Goal: Task Accomplishment & Management: Complete application form

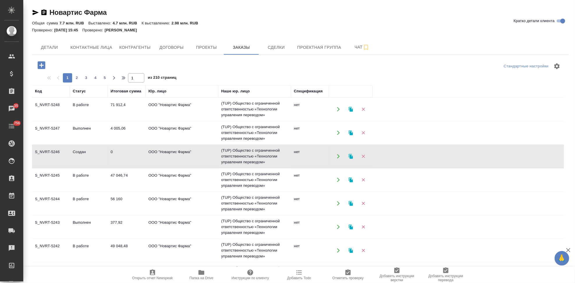
click at [35, 13] on icon "button" at bounding box center [35, 12] width 7 height 7
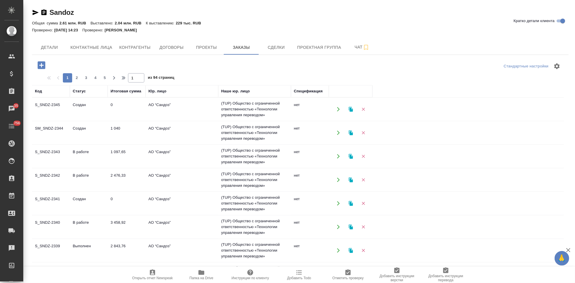
click at [32, 15] on icon "button" at bounding box center [35, 12] width 7 height 7
click at [230, 47] on span "Заказы" at bounding box center [241, 47] width 28 height 7
click at [213, 47] on span "Проекты" at bounding box center [206, 47] width 28 height 7
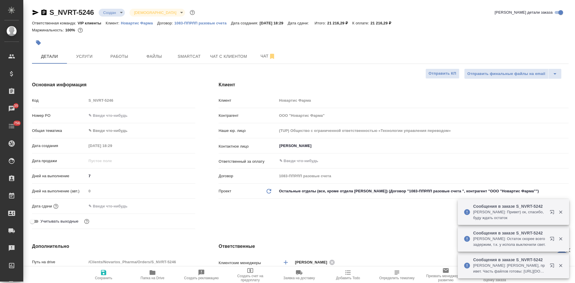
select select "RU"
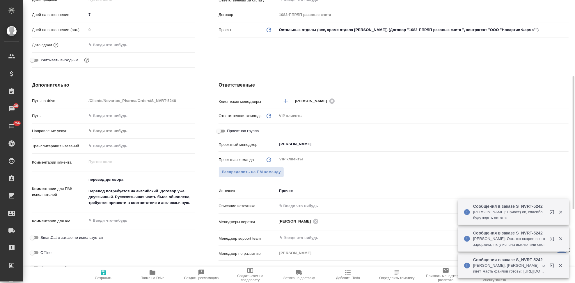
scroll to position [226, 0]
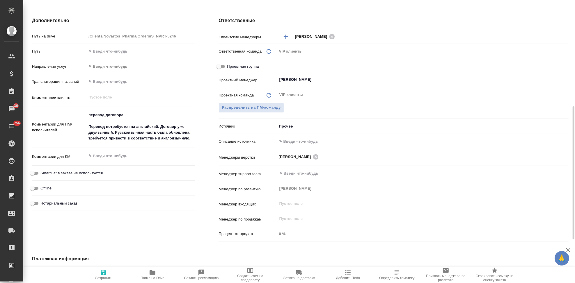
click at [301, 139] on input "text" at bounding box center [422, 141] width 291 height 8
click at [299, 141] on input "text" at bounding box center [422, 141] width 291 height 8
click at [295, 142] on input "text" at bounding box center [422, 141] width 291 height 8
type input "в"
type input "-"
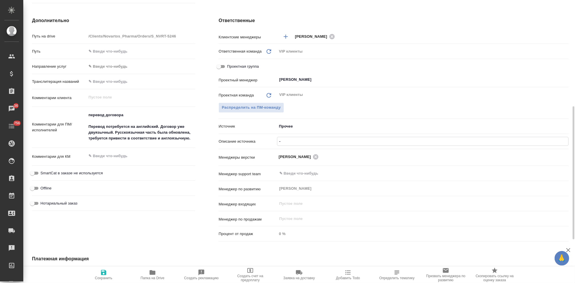
click at [106, 273] on icon "button" at bounding box center [103, 272] width 7 height 7
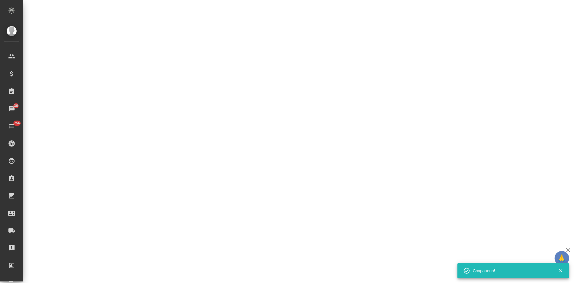
select select "RU"
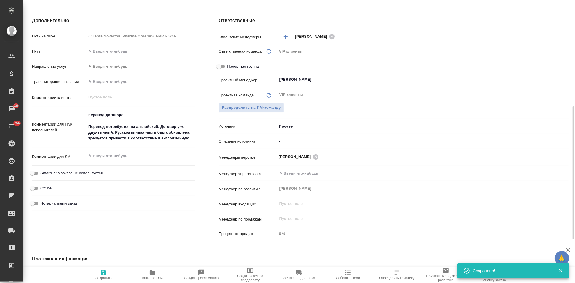
type textarea "x"
click at [288, 143] on input "-" at bounding box center [422, 141] width 291 height 8
type textarea "x"
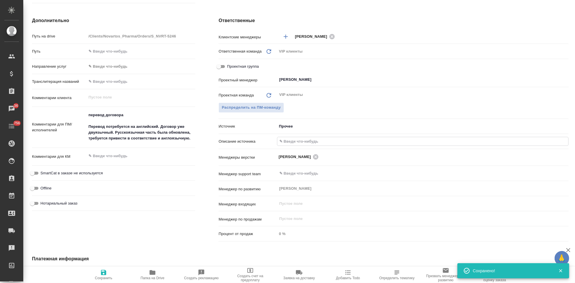
type textarea "x"
type input "н"
type textarea "x"
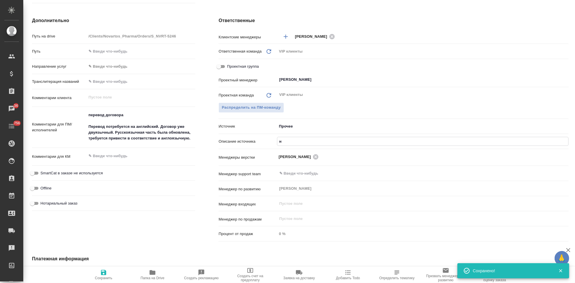
type textarea "x"
type input "но"
type textarea "x"
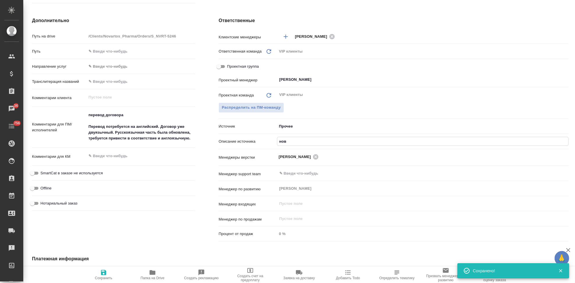
type input "ново"
type textarea "x"
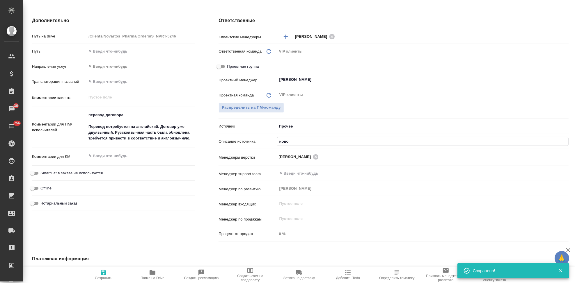
type textarea "x"
type input "новое"
type textarea "x"
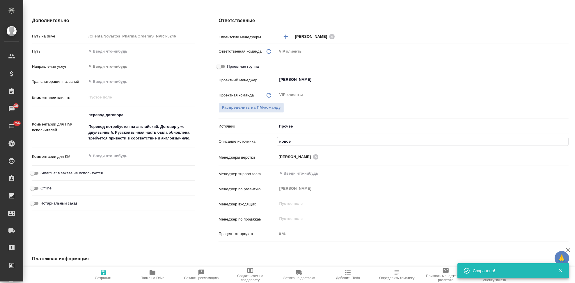
type textarea "x"
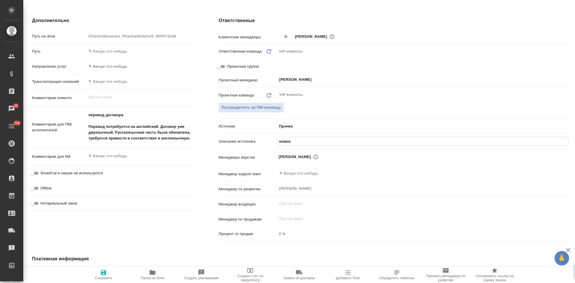
type textarea "x"
type input "новое кл"
type textarea "x"
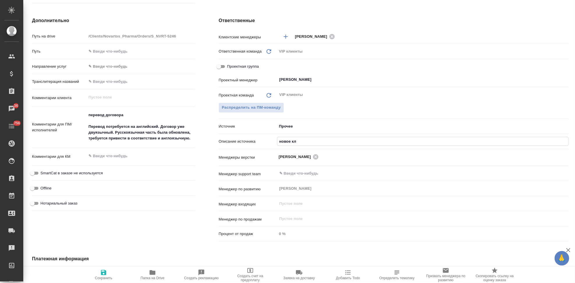
type textarea "x"
type input "новое кл"
type textarea "x"
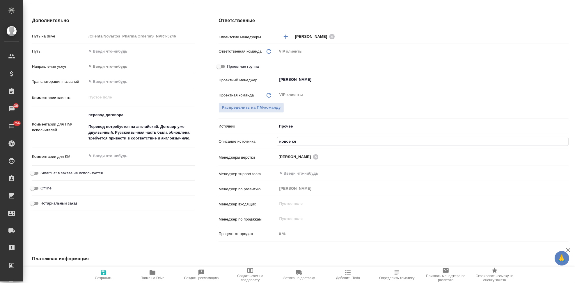
type textarea "x"
type input "новое кл"
click at [105, 276] on span "Сохранить" at bounding box center [103, 278] width 17 height 4
type textarea "x"
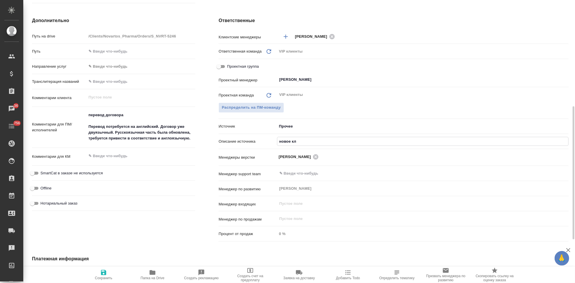
type textarea "x"
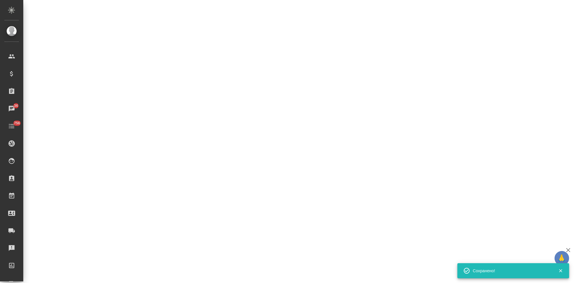
select select "RU"
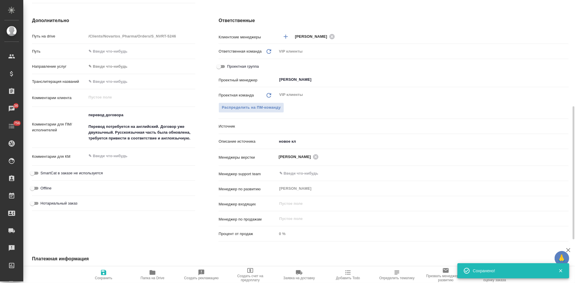
type textarea "x"
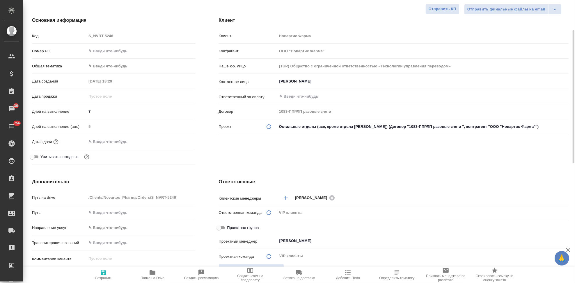
scroll to position [0, 0]
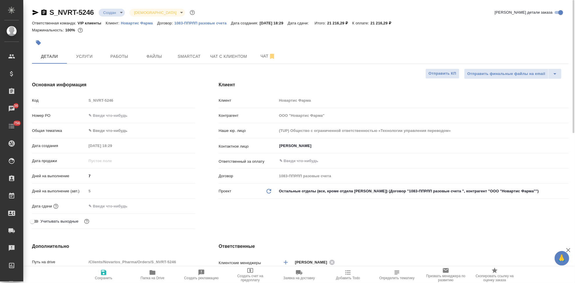
type textarea "x"
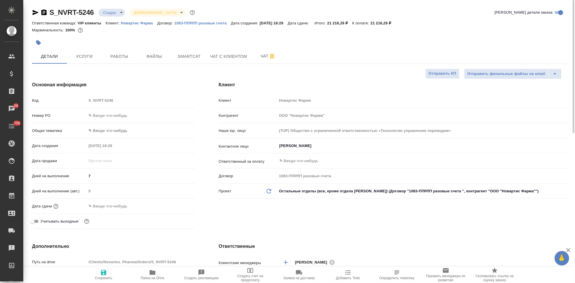
type textarea "x"
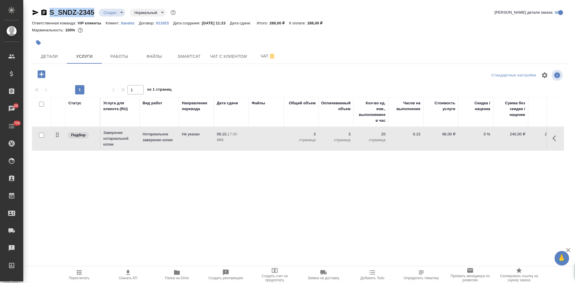
drag, startPoint x: 96, startPoint y: 12, endPoint x: 48, endPoint y: 12, distance: 48.0
click at [48, 12] on div "S_SNDZ-2345 Создан new Нормальный normal" at bounding box center [104, 12] width 145 height 9
copy link "S_SNDZ-2345"
click at [54, 58] on span "Детали" at bounding box center [49, 56] width 28 height 7
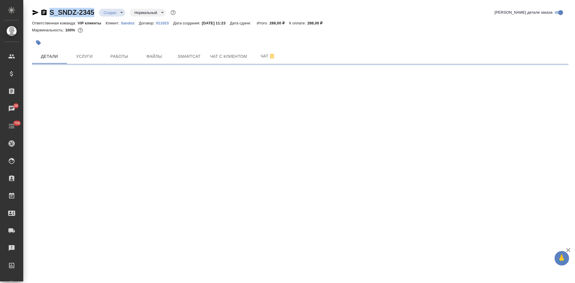
select select "RU"
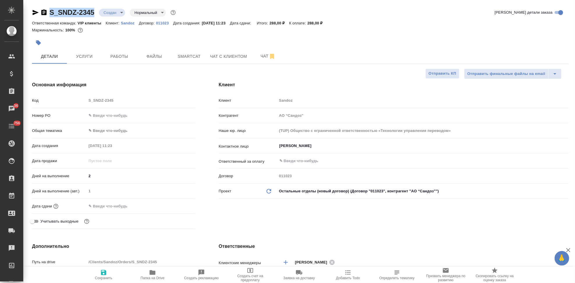
type textarea "x"
type input "[PERSON_NAME]"
type input "Комаров Роман"
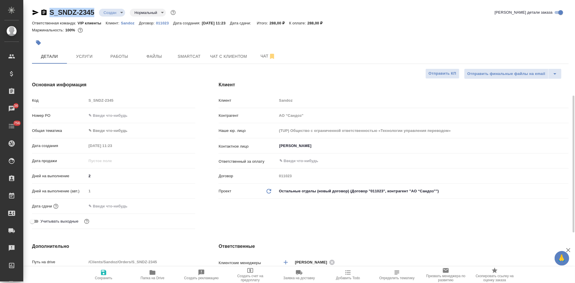
scroll to position [65, 0]
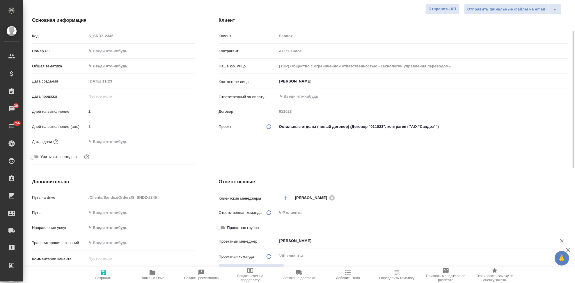
click at [326, 241] on input "[PERSON_NAME]" at bounding box center [413, 241] width 269 height 7
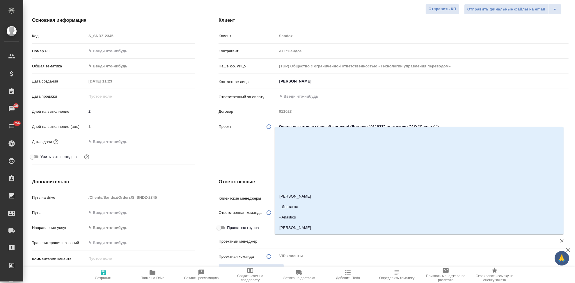
type textarea "x"
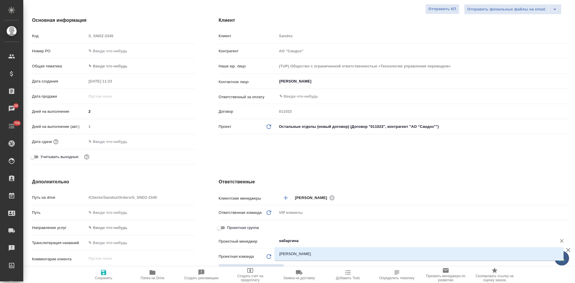
type input "кабаргина"
click at [299, 258] on li "[PERSON_NAME]" at bounding box center [419, 254] width 289 height 10
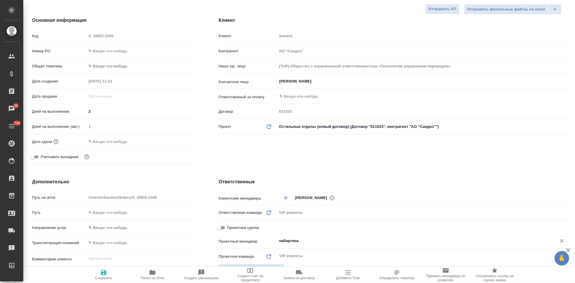
type textarea "x"
type input "[PERSON_NAME]"
click at [102, 275] on icon "button" at bounding box center [103, 272] width 5 height 5
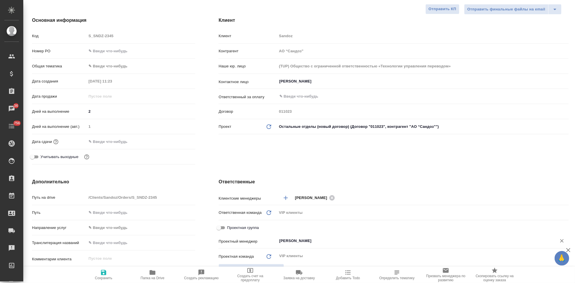
type textarea "x"
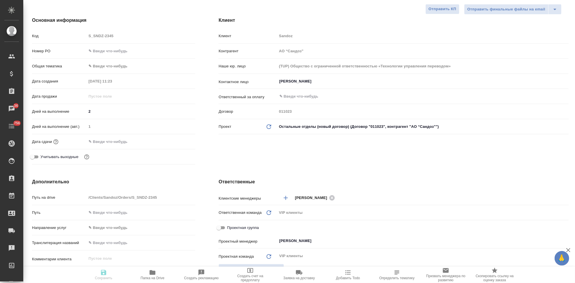
type textarea "x"
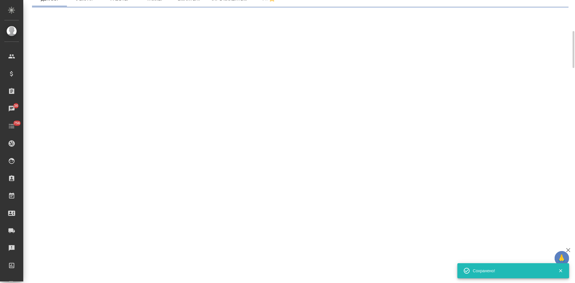
select select "RU"
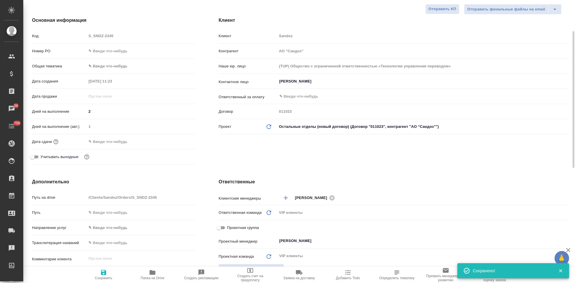
type textarea "x"
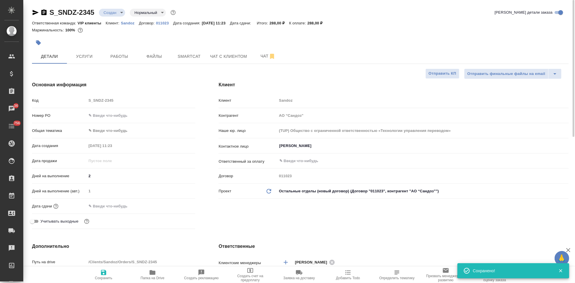
click at [123, 14] on body "🙏 .cls-1 fill:#fff; AWATERA Kabargina Anna Клиенты Спецификации Заказы 36 Чаты …" at bounding box center [287, 141] width 575 height 283
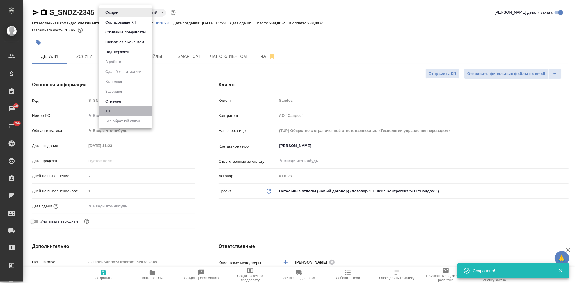
click at [116, 107] on li "ТЗ" at bounding box center [125, 111] width 53 height 10
type textarea "x"
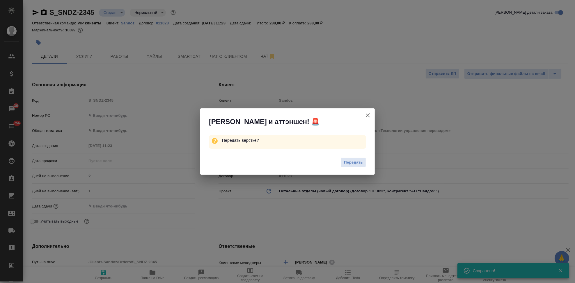
click at [367, 115] on icon "button" at bounding box center [368, 115] width 4 height 4
type textarea "x"
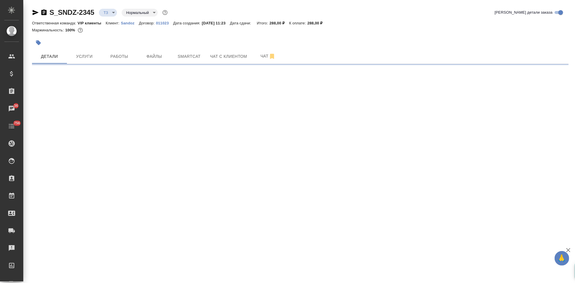
select select "RU"
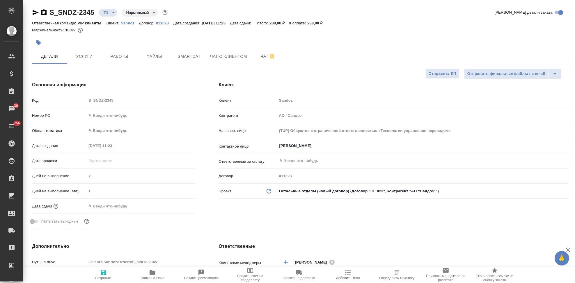
type textarea "x"
click at [113, 13] on body "🙏 .cls-1 fill:#fff; AWATERA Kabargina Anna Клиенты Спецификации Заказы 36 Чаты …" at bounding box center [287, 141] width 575 height 283
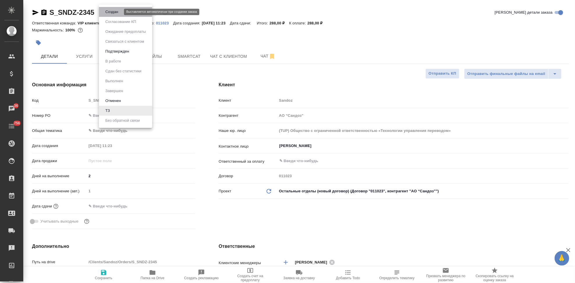
click at [117, 12] on button "Создан" at bounding box center [112, 12] width 16 height 6
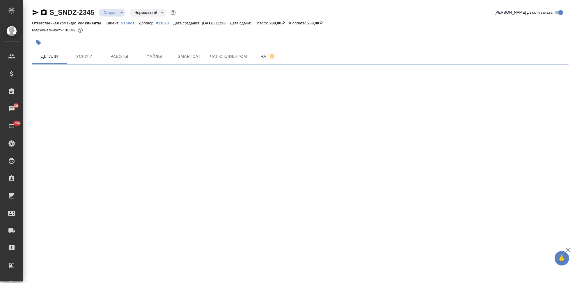
select select "RU"
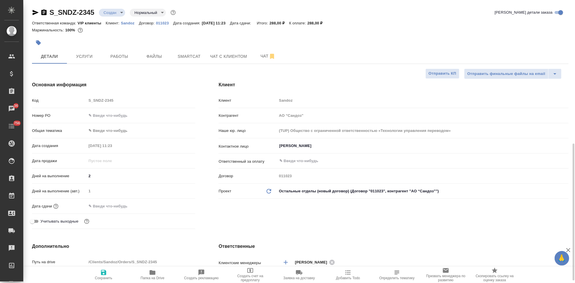
type textarea "x"
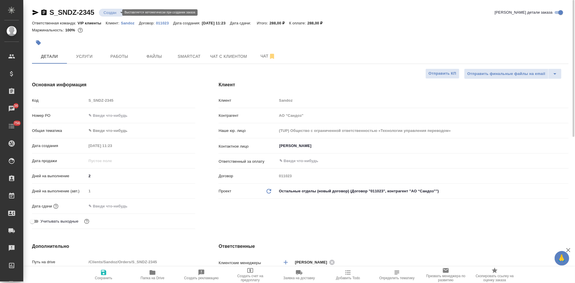
click at [120, 11] on body "🙏 .cls-1 fill:#fff; AWATERA Kabargina Anna Клиенты Спецификации Заказы 36 Чаты …" at bounding box center [287, 141] width 575 height 283
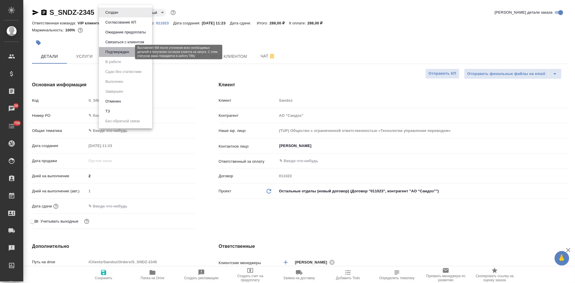
click at [119, 53] on button "Подтвержден" at bounding box center [117, 52] width 27 height 6
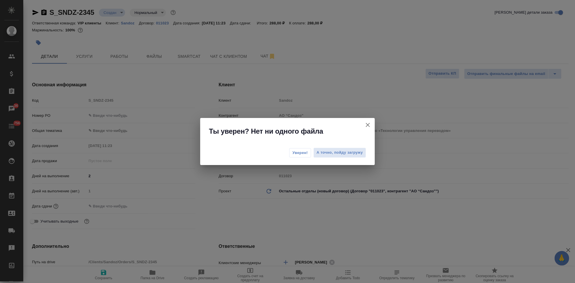
click at [300, 153] on span "Уверен!" at bounding box center [299, 153] width 15 height 6
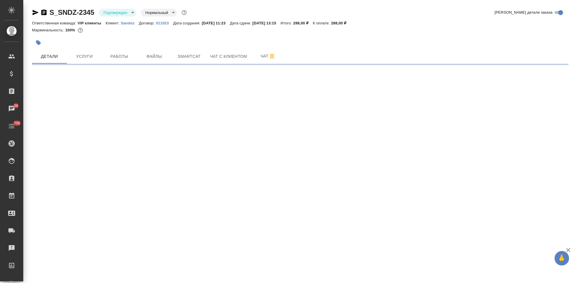
select select "RU"
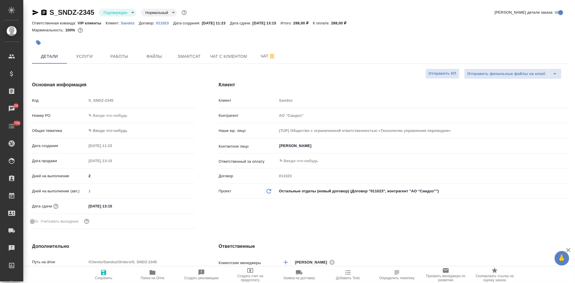
type textarea "x"
click at [124, 204] on input "09.10.2025 13:15" at bounding box center [112, 206] width 51 height 8
click at [175, 205] on icon "button" at bounding box center [178, 205] width 7 height 7
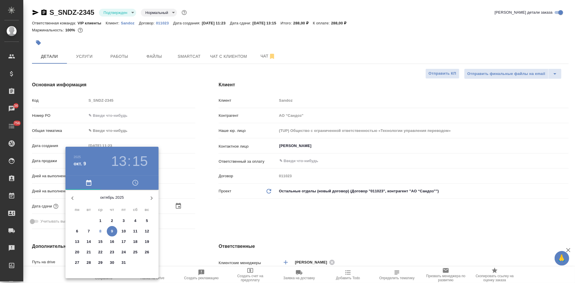
click at [112, 234] on p "9" at bounding box center [112, 232] width 2 height 6
type textarea "x"
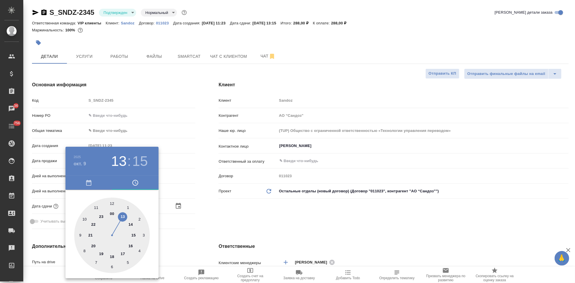
click at [123, 251] on div at bounding box center [112, 236] width 76 height 76
type input "09.10.2025 17:15"
type textarea "x"
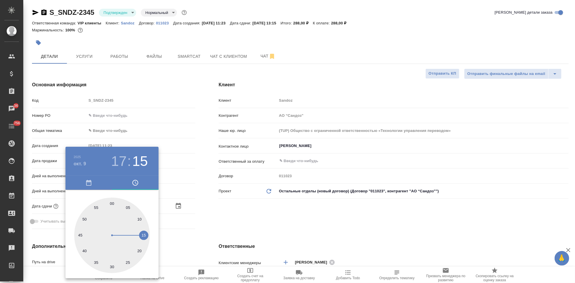
click at [111, 205] on div at bounding box center [112, 236] width 76 height 76
type input "09.10.2025 17:00"
type textarea "x"
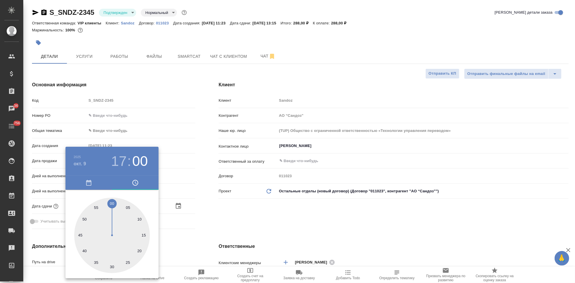
type textarea "x"
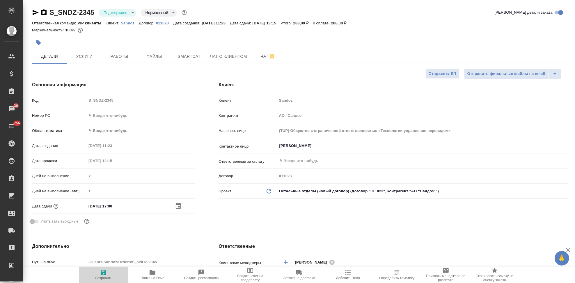
click at [99, 276] on span "Сохранить" at bounding box center [104, 274] width 42 height 11
type textarea "x"
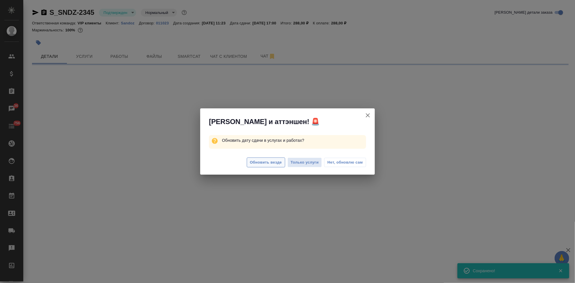
select select "RU"
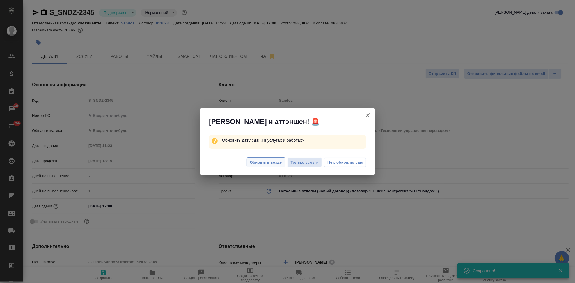
type textarea "x"
click at [263, 167] on button "Обновить везде" at bounding box center [266, 163] width 38 height 10
type textarea "x"
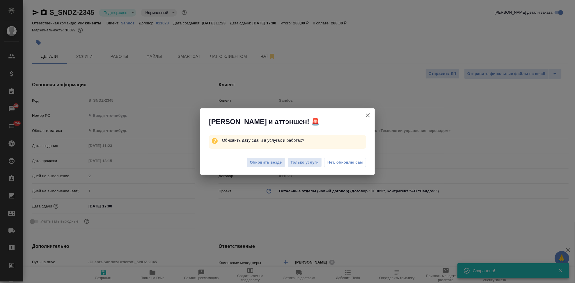
type textarea "x"
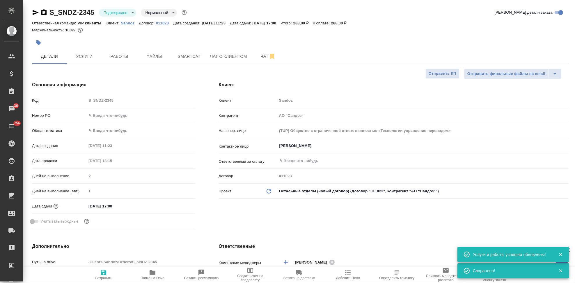
click at [85, 101] on div "Код S_SNDZ-2345" at bounding box center [113, 100] width 163 height 10
click at [298, 279] on span "Заявка на доставку" at bounding box center [298, 278] width 31 height 4
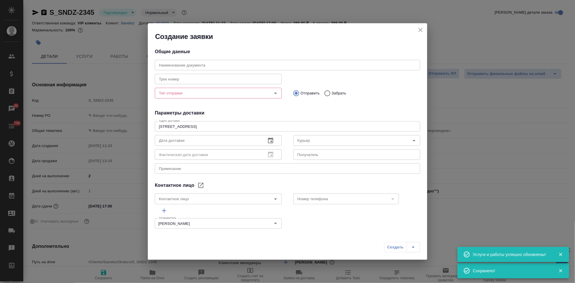
type input "Ковалец Ирина"
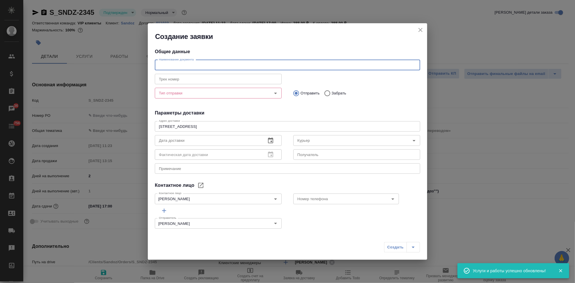
click at [232, 69] on input "text" at bounding box center [287, 65] width 265 height 10
paste input "S_SNDZ-2345"
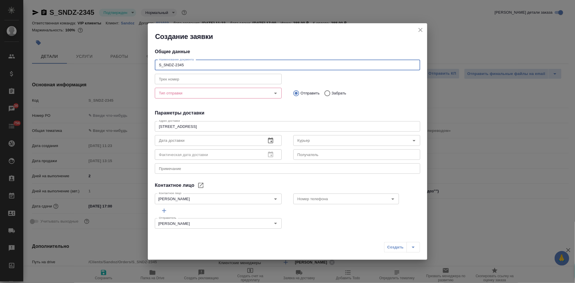
type input "S_SNDZ-2345"
click at [185, 96] on input "Тип отправки" at bounding box center [209, 93] width 104 height 7
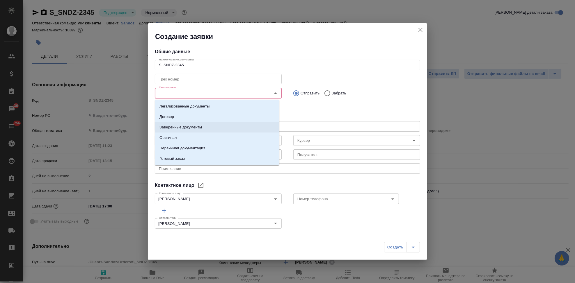
click at [184, 132] on li "Заверенные документы" at bounding box center [217, 127] width 125 height 10
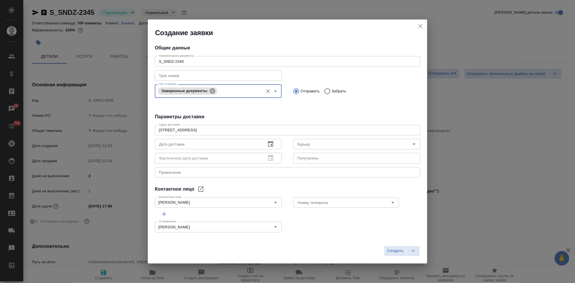
click at [209, 91] on icon at bounding box center [212, 91] width 6 height 6
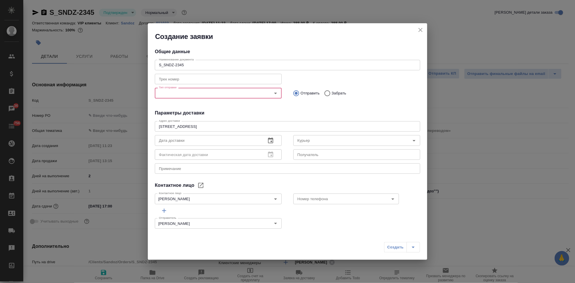
click at [273, 92] on icon "Open" at bounding box center [275, 93] width 7 height 7
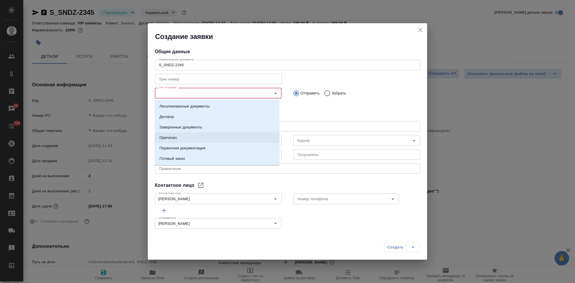
click at [177, 138] on li "Оригинал" at bounding box center [217, 138] width 125 height 10
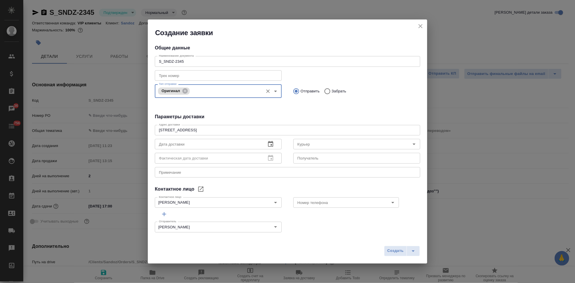
click at [325, 91] on input "Забрать" at bounding box center [326, 91] width 10 height 12
radio input "true"
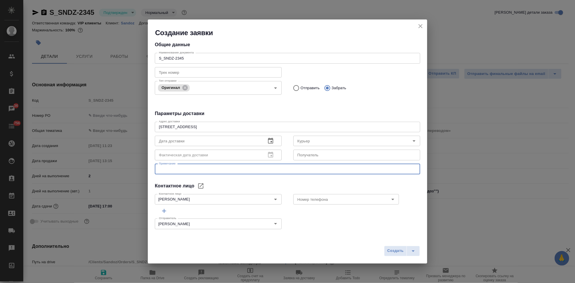
click at [179, 170] on textarea at bounding box center [287, 169] width 257 height 4
type textarea "забрать оригинал от клиента из почтовой комнаты и отвезти на сертифай"
click at [267, 141] on icon "button" at bounding box center [270, 141] width 7 height 7
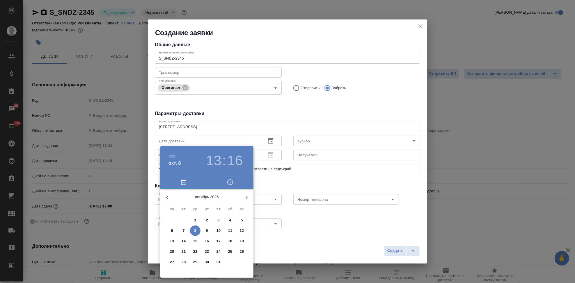
click at [193, 231] on span "8" at bounding box center [195, 231] width 10 height 6
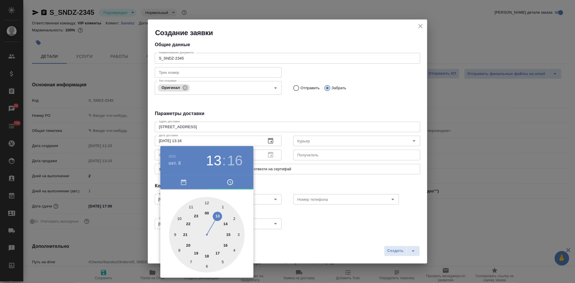
click at [227, 246] on div at bounding box center [207, 235] width 76 height 76
click at [208, 204] on div at bounding box center [207, 235] width 76 height 76
type input "08.10.2025 16:00"
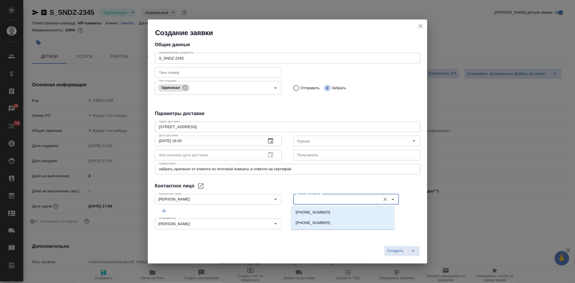
click at [307, 196] on input "Номер телефона" at bounding box center [336, 199] width 83 height 7
click at [310, 181] on div "Общие данные Наименование документа S_SNDZ-2345 Наименование документа Трек ном…" at bounding box center [287, 137] width 279 height 198
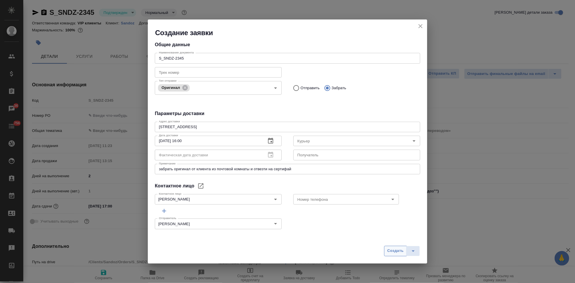
click at [399, 252] on span "Создать" at bounding box center [395, 251] width 16 height 7
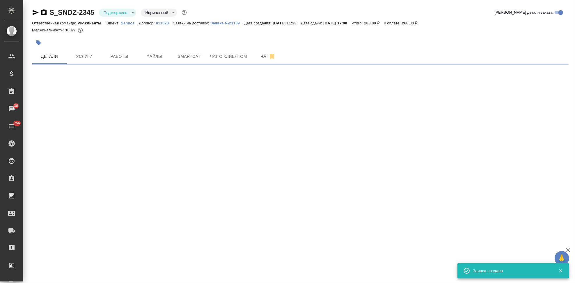
select select "RU"
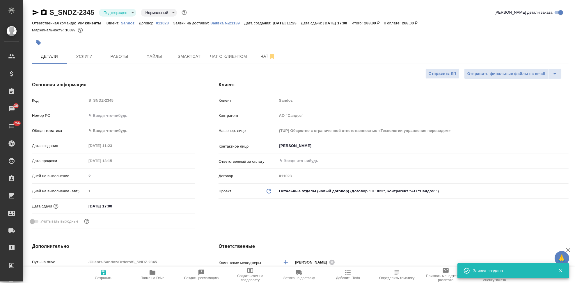
type textarea "x"
click at [230, 25] on p "Заявка №21139" at bounding box center [227, 23] width 34 height 4
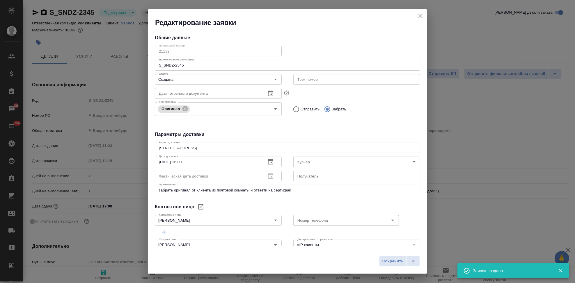
type input "Ковалец Ирина"
click at [423, 18] on icon "close" at bounding box center [420, 16] width 7 height 7
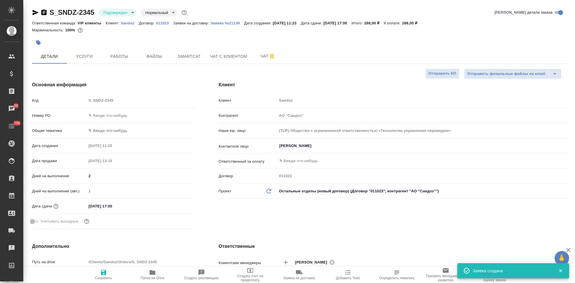
type textarea "x"
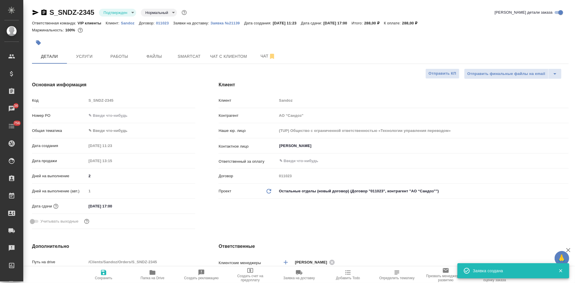
type textarea "x"
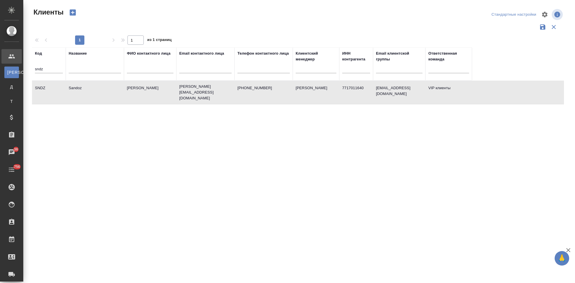
select select "RU"
click at [79, 92] on td "Sandoz" at bounding box center [95, 92] width 58 height 20
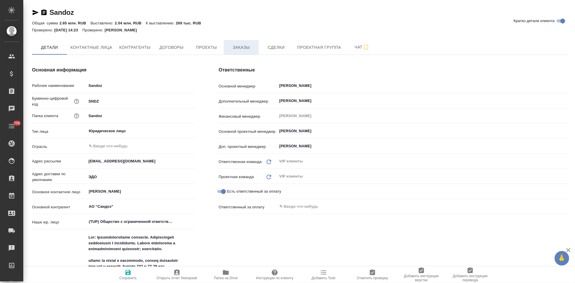
click at [245, 45] on span "Заказы" at bounding box center [241, 47] width 28 height 7
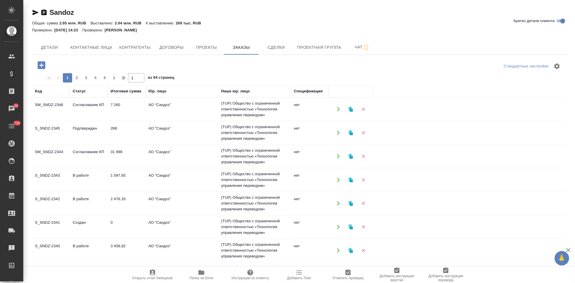
click at [90, 178] on td "В работе" at bounding box center [89, 180] width 38 height 20
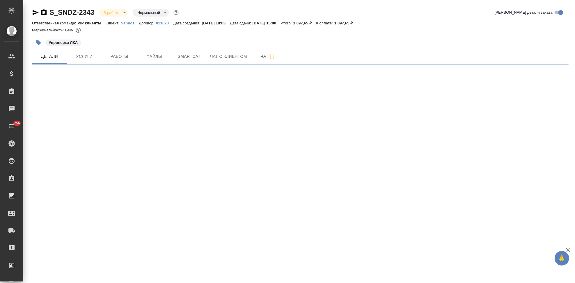
select select "RU"
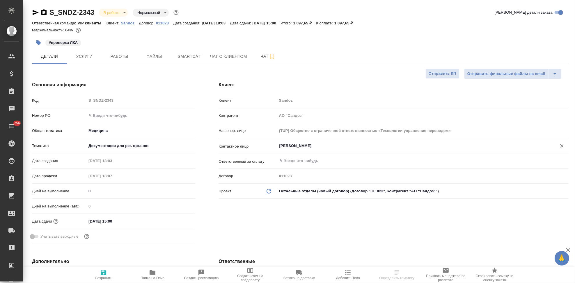
type textarea "x"
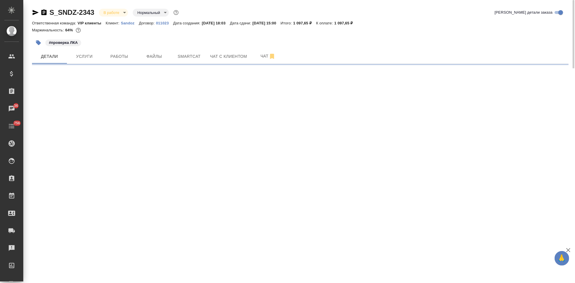
select select "RU"
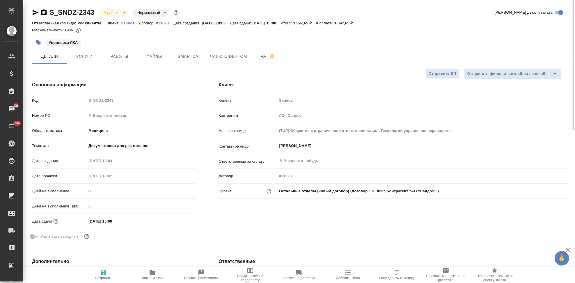
type textarea "x"
